Goal: Information Seeking & Learning: Find specific fact

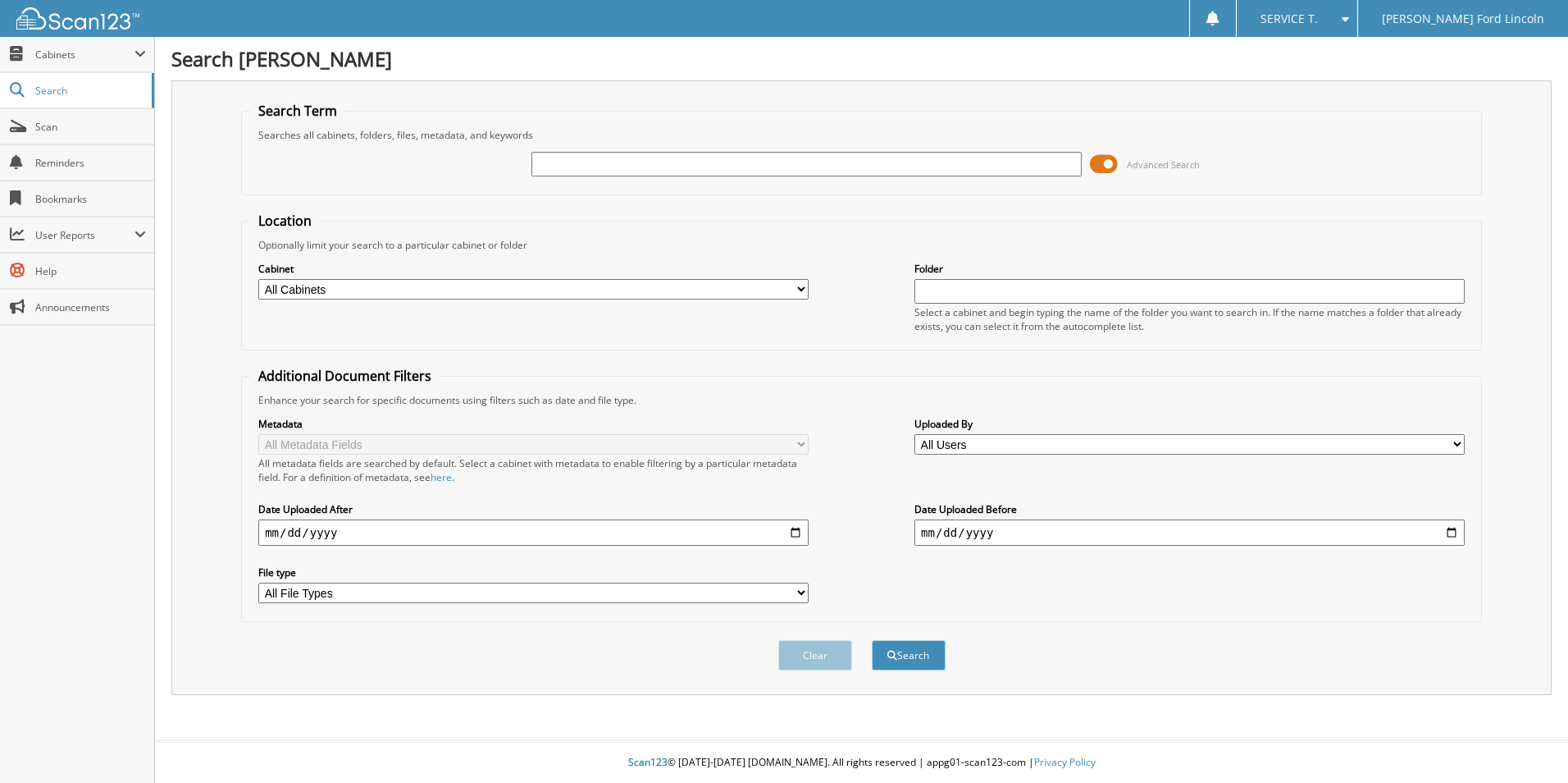
click at [725, 164] on input "text" at bounding box center [806, 164] width 550 height 25
type input "281763"
click at [872, 640] on button "Search" at bounding box center [909, 655] width 74 height 31
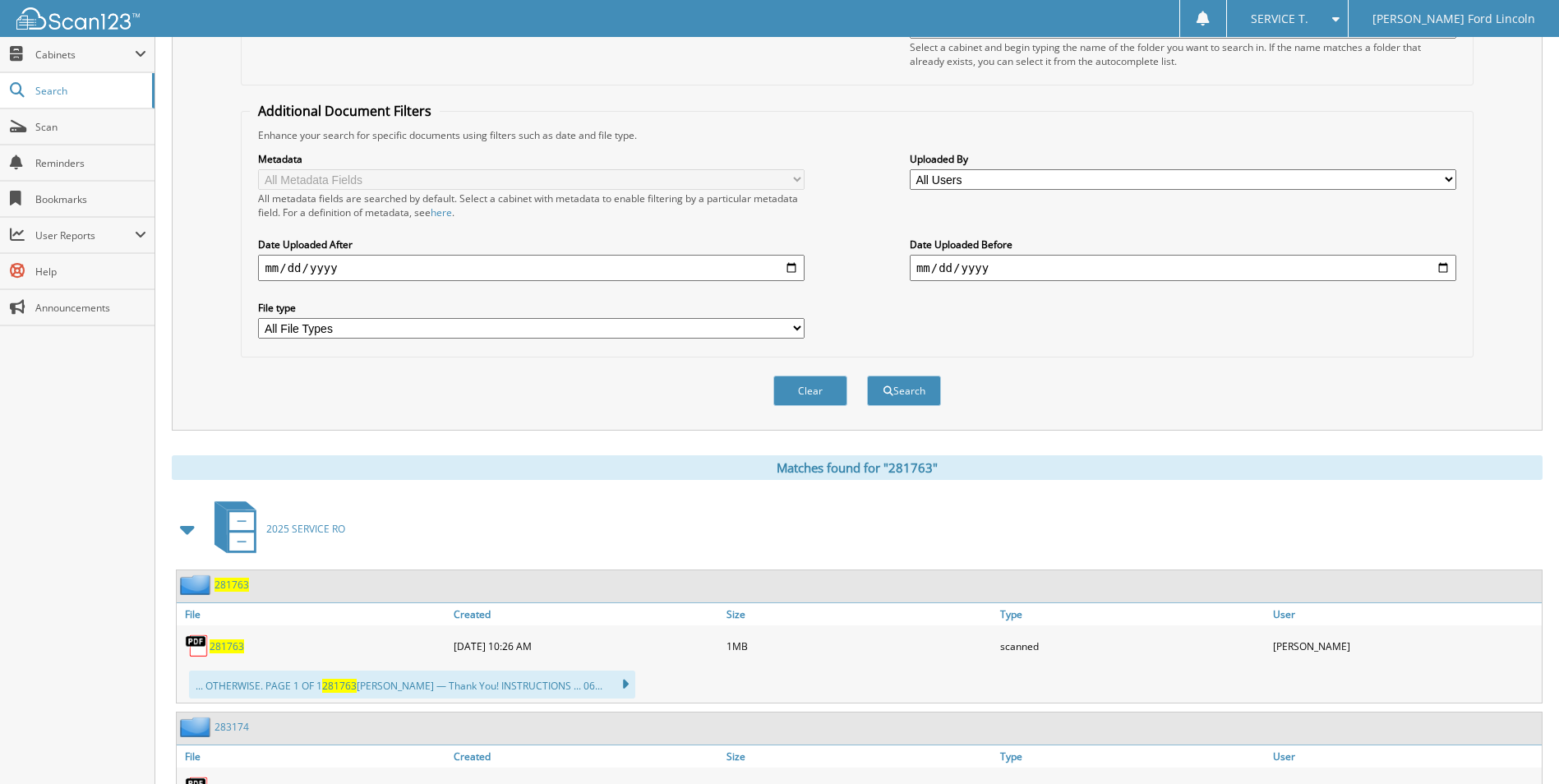
scroll to position [329, 0]
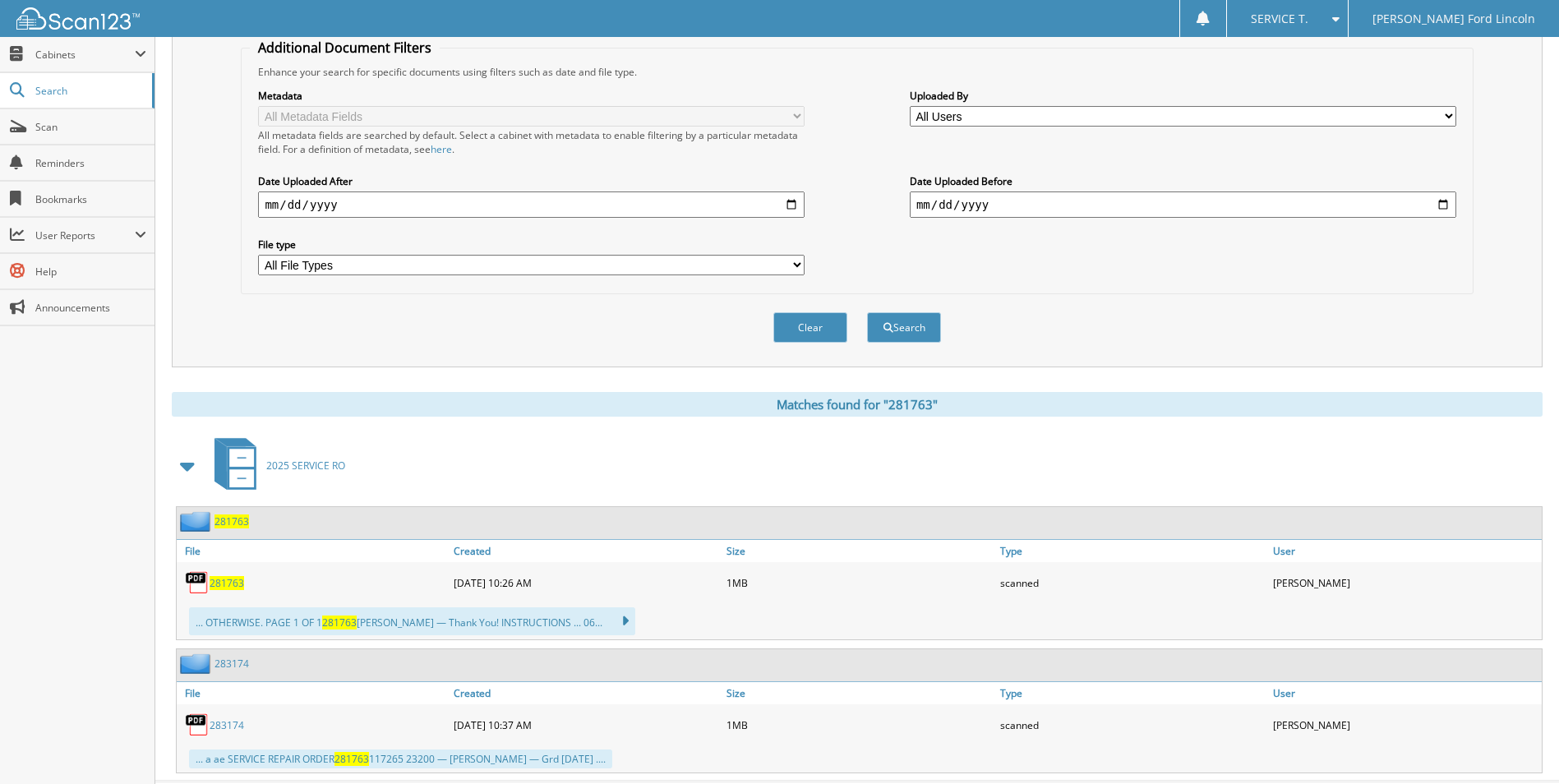
click at [232, 581] on span "281763" at bounding box center [227, 582] width 34 height 14
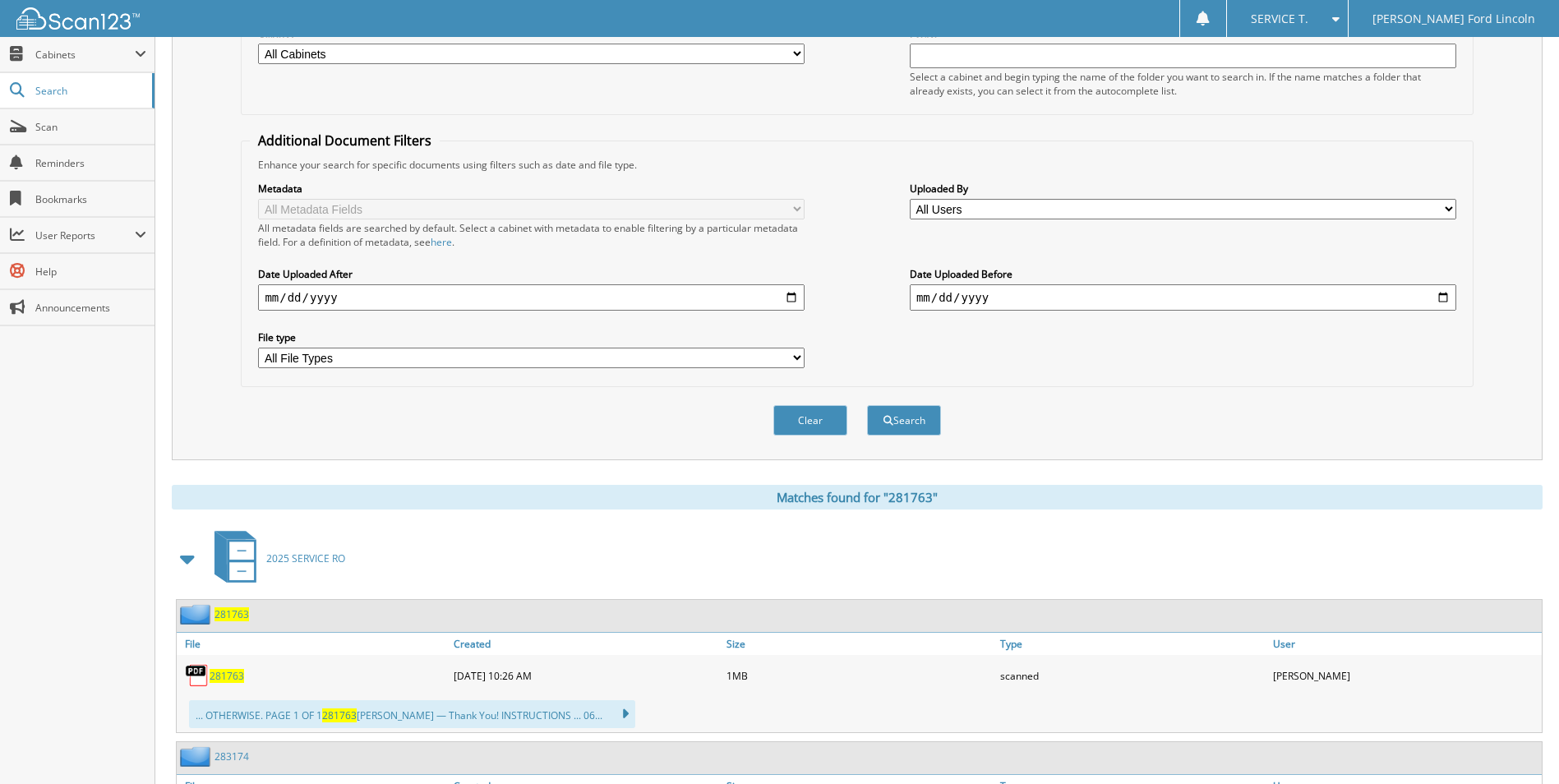
scroll to position [0, 0]
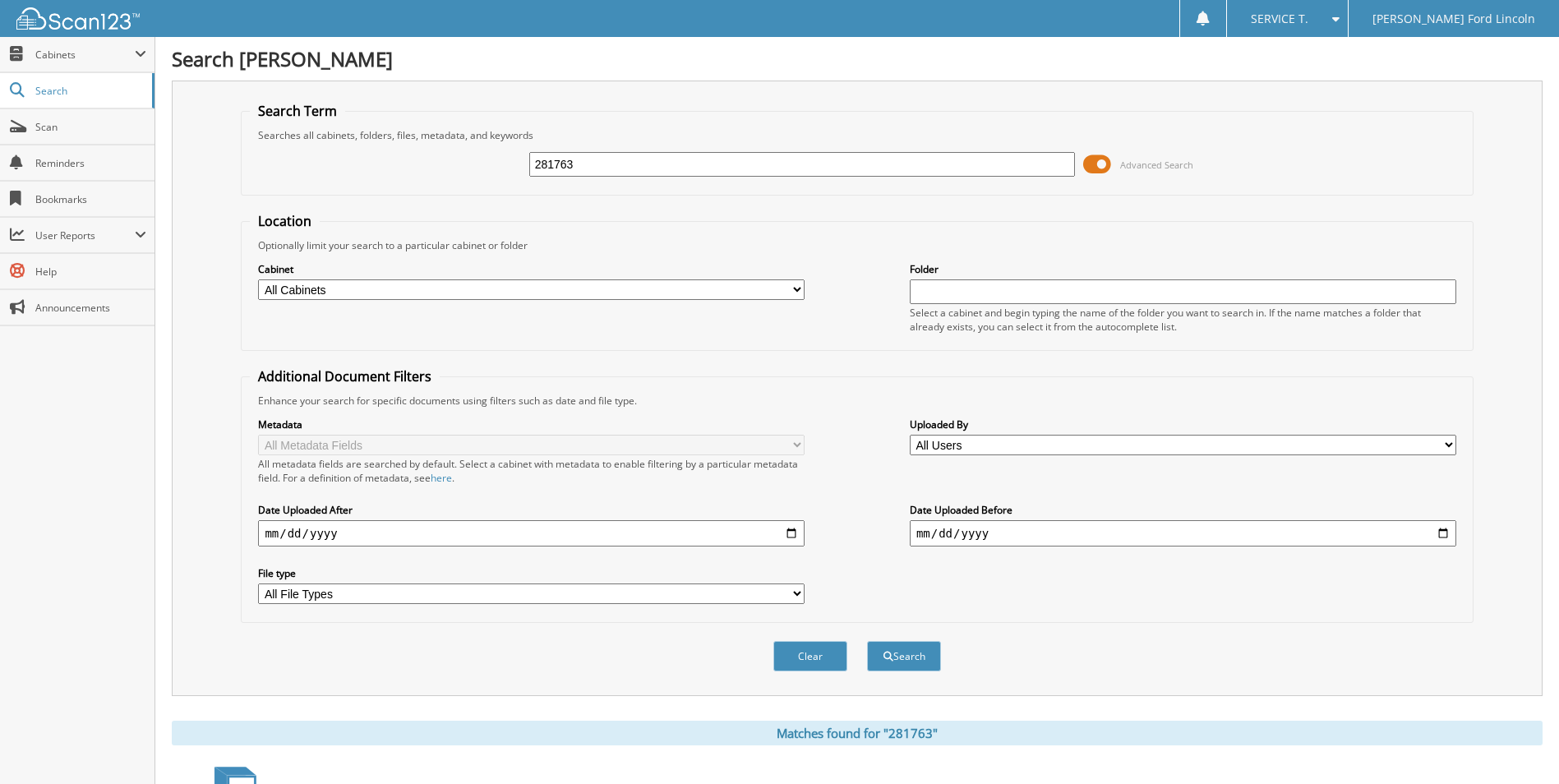
drag, startPoint x: 596, startPoint y: 169, endPoint x: 373, endPoint y: 172, distance: 223.0
click at [373, 172] on div "281763 Advanced Search" at bounding box center [857, 164] width 1213 height 45
type input "276058"
click at [867, 641] on button "Search" at bounding box center [904, 656] width 74 height 31
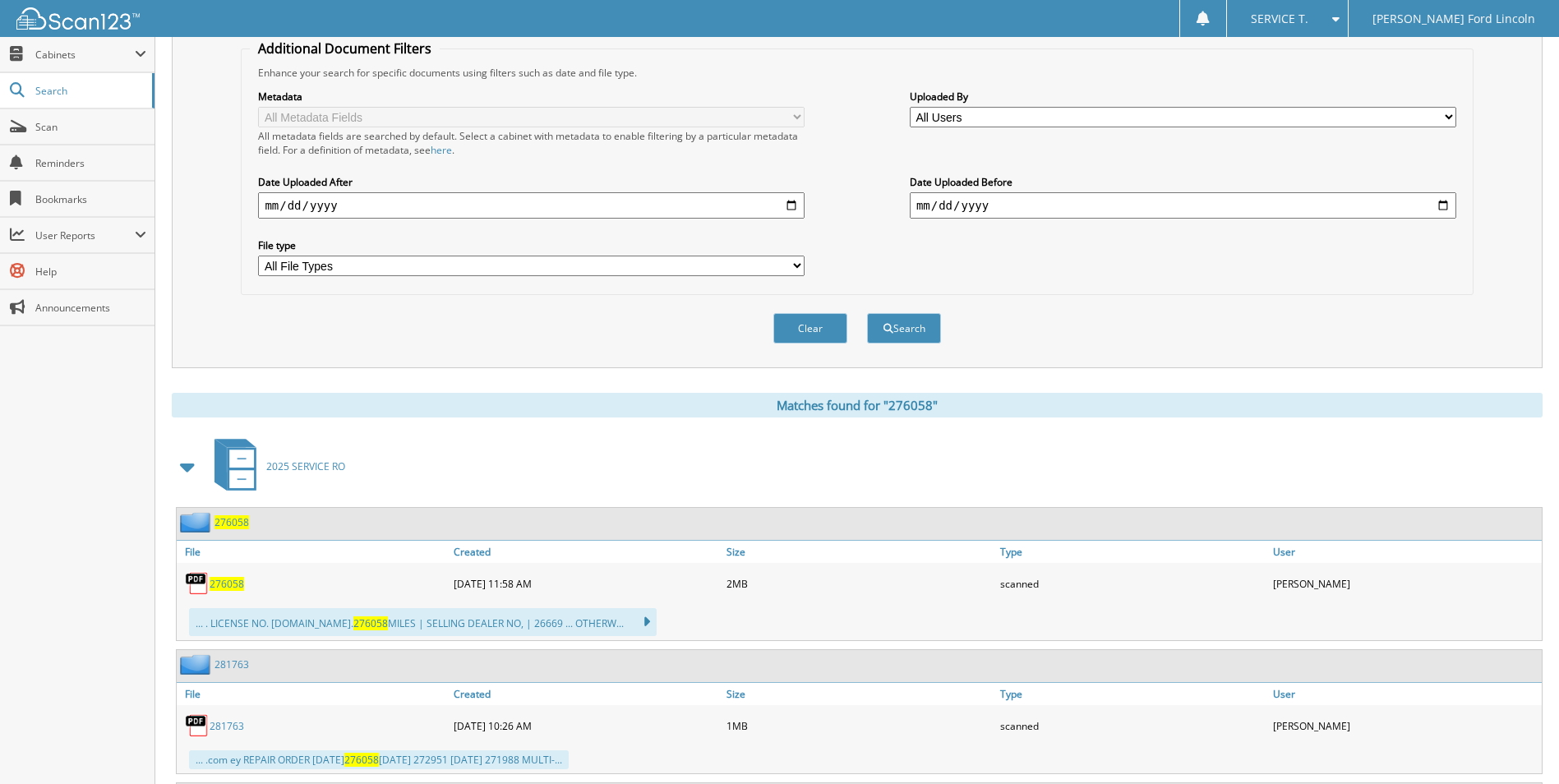
scroll to position [329, 0]
click at [239, 585] on span "276058" at bounding box center [227, 582] width 34 height 14
